Goal: Check status: Check status

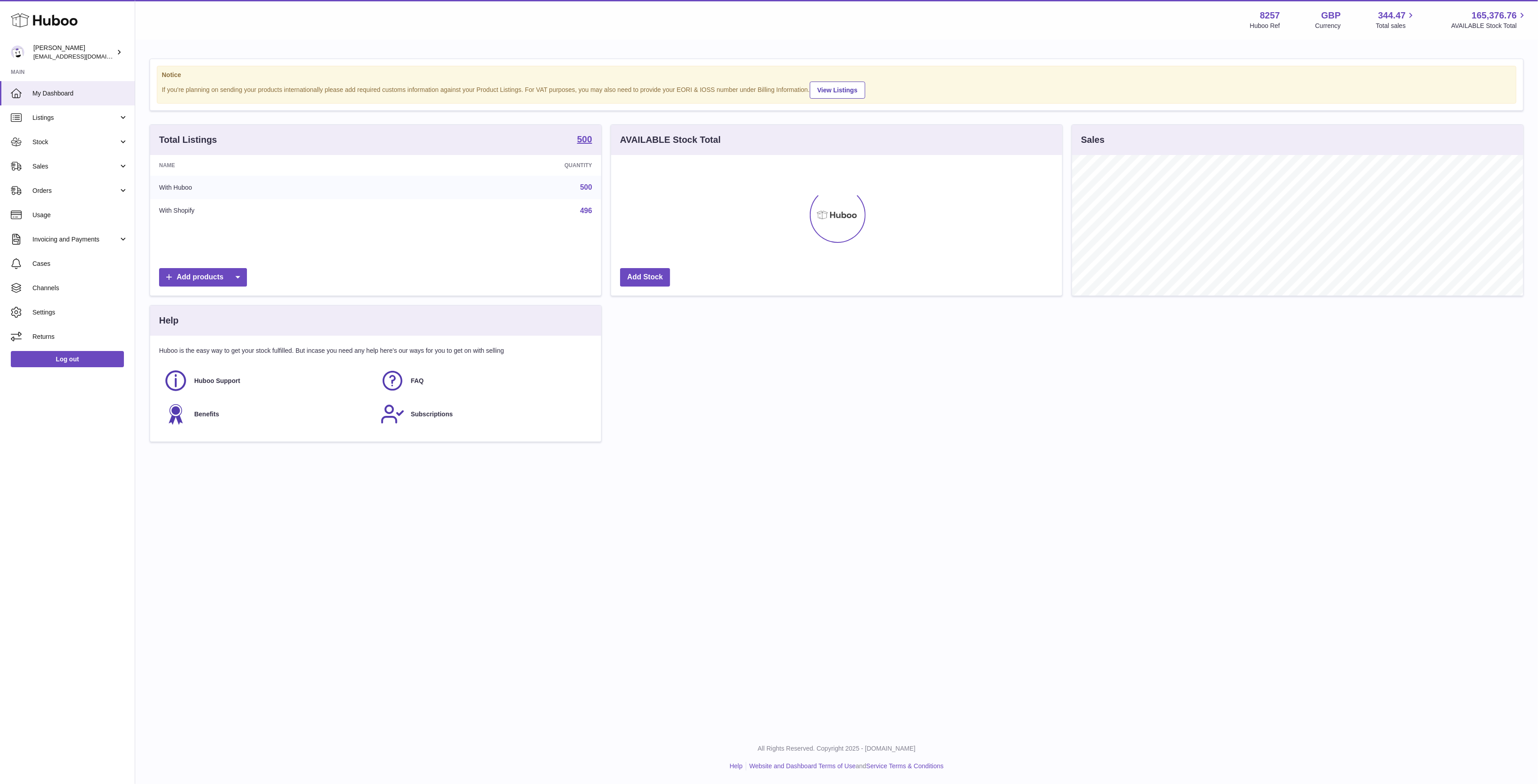
scroll to position [140, 451]
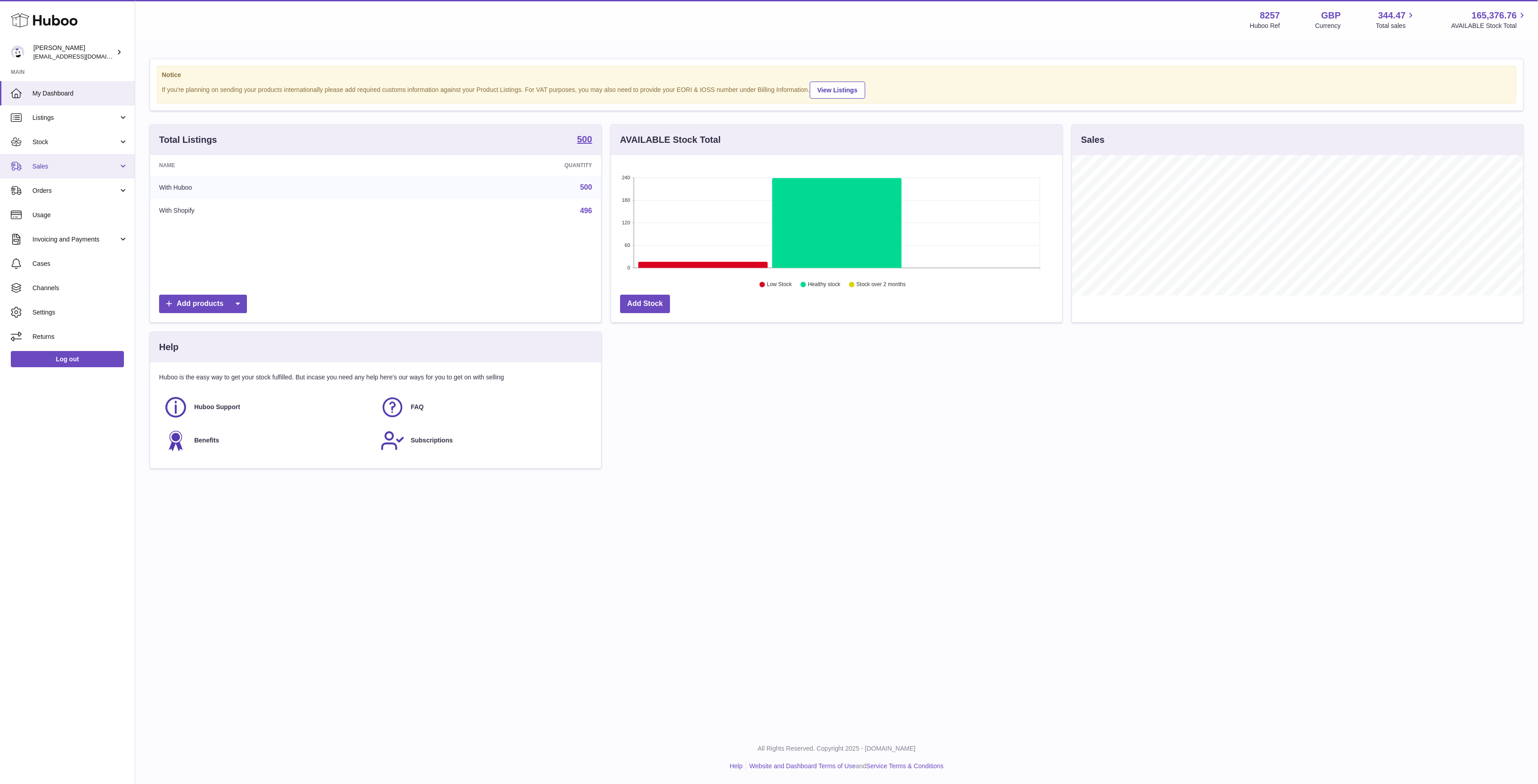
click at [27, 165] on link "Sales" at bounding box center [67, 166] width 134 height 24
click at [96, 187] on span "Sales" at bounding box center [80, 189] width 96 height 9
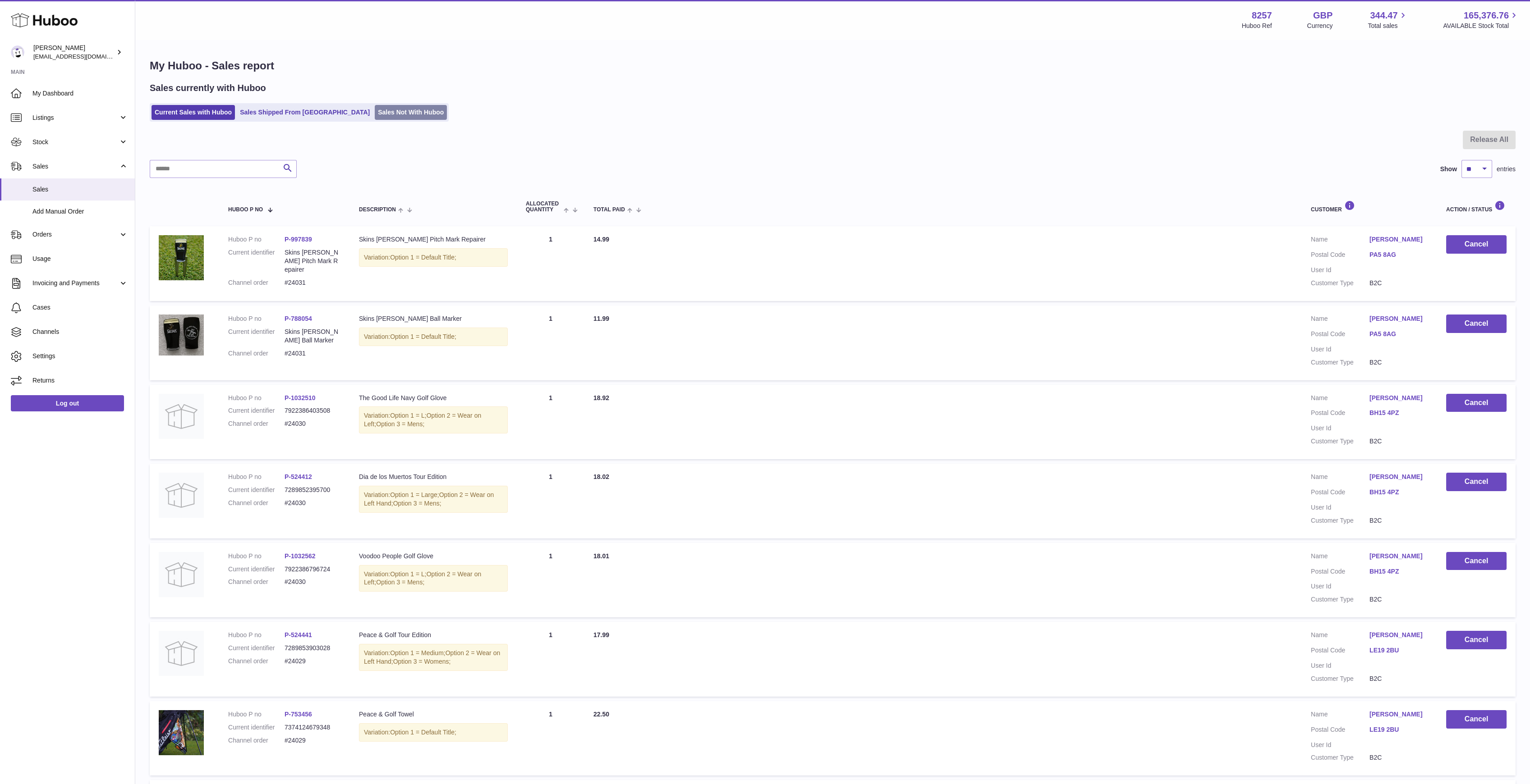
click at [375, 116] on link "Sales Not With Huboo" at bounding box center [411, 112] width 72 height 15
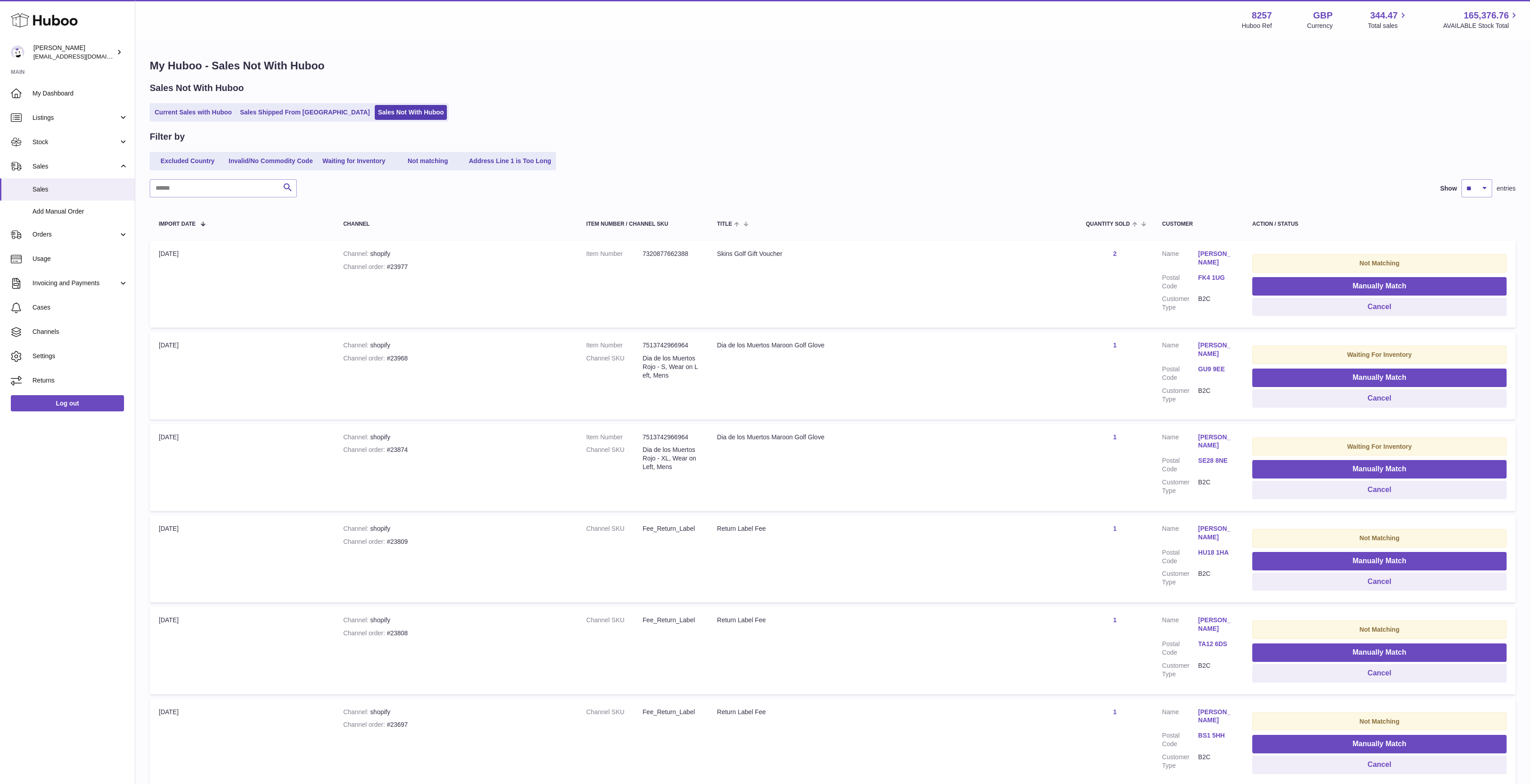
drag, startPoint x: 438, startPoint y: 357, endPoint x: 411, endPoint y: 356, distance: 27.0
click at [411, 356] on div "Channel order #23968" at bounding box center [456, 359] width 225 height 9
click at [388, 359] on div "Channel order #23968" at bounding box center [456, 359] width 225 height 9
click at [389, 358] on div "Channel order #23968" at bounding box center [456, 359] width 225 height 9
click at [388, 358] on div "Channel order #23968" at bounding box center [456, 359] width 225 height 9
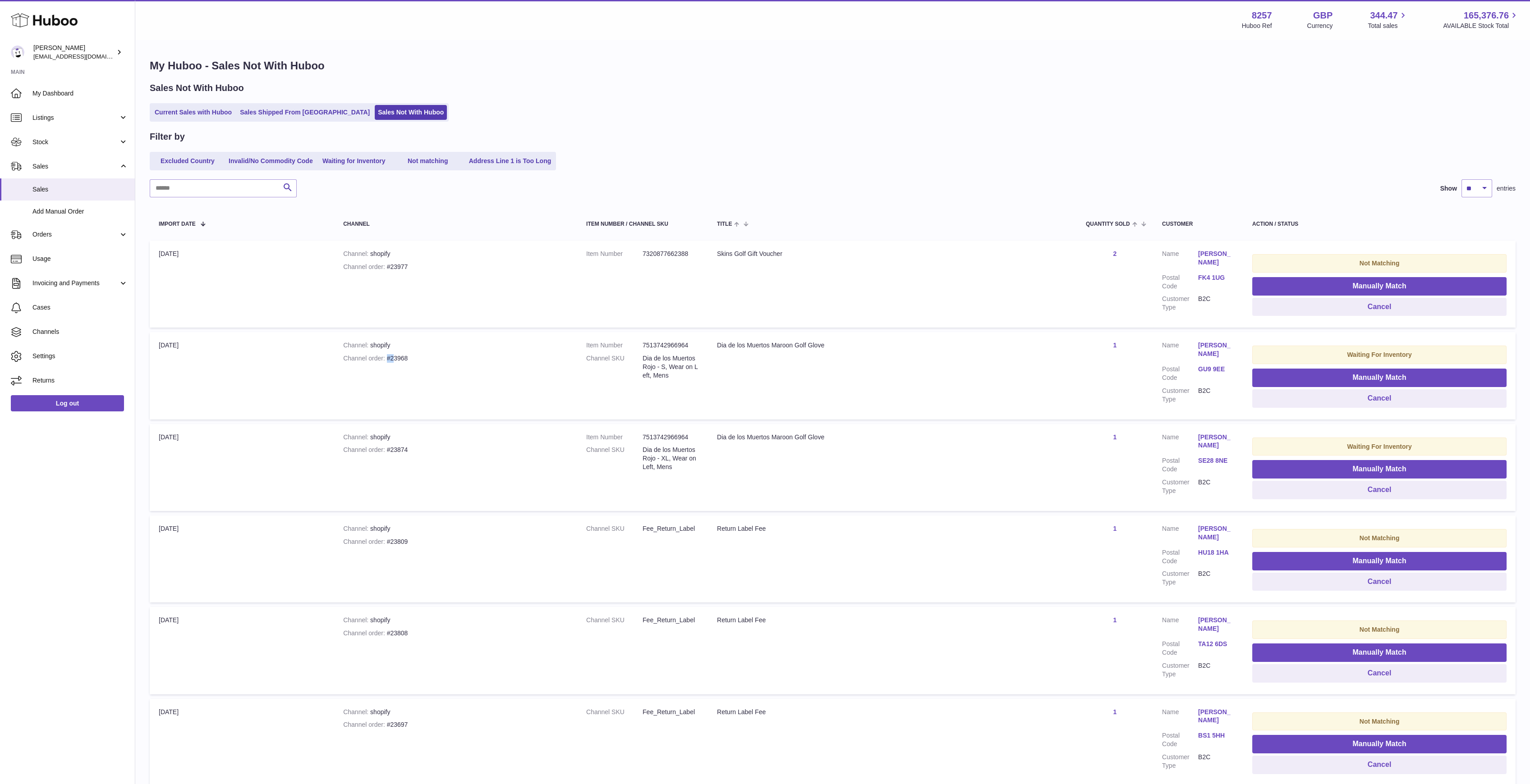
click at [388, 359] on div "Channel order #23968" at bounding box center [456, 359] width 225 height 9
drag, startPoint x: 388, startPoint y: 356, endPoint x: 410, endPoint y: 357, distance: 22.0
click at [410, 357] on div "Channel order #23968" at bounding box center [456, 359] width 225 height 9
copy div "#23968"
